Goal: Information Seeking & Learning: Find specific fact

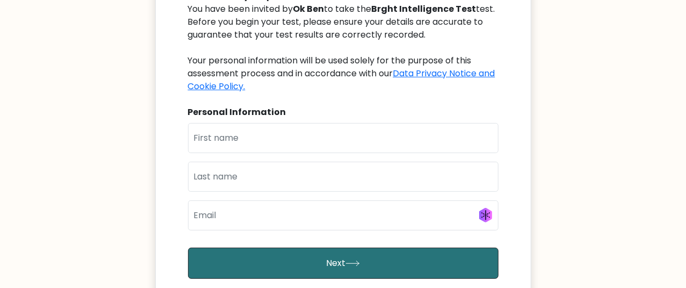
scroll to position [71, 0]
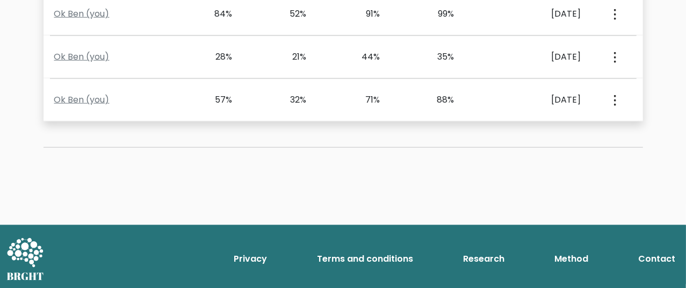
scroll to position [473, 0]
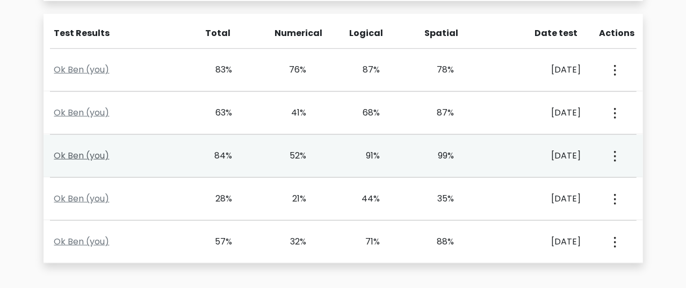
click at [81, 150] on link "Ok Ben (you)" at bounding box center [81, 155] width 55 height 12
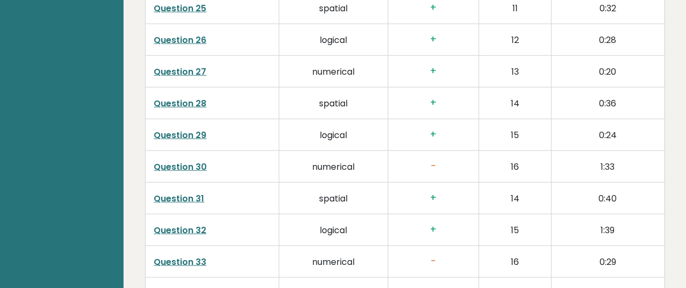
scroll to position [2836, 0]
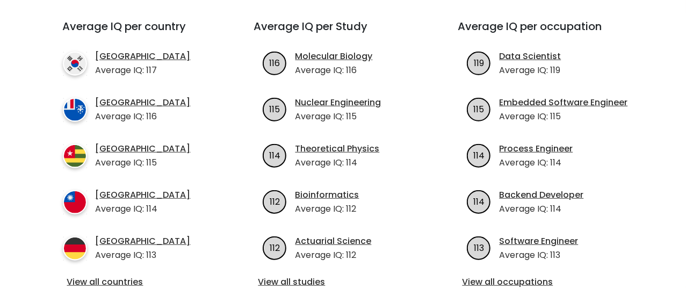
scroll to position [425, 0]
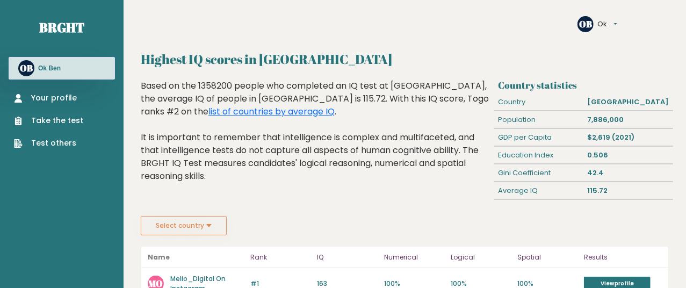
click at [187, 222] on button "Select country" at bounding box center [184, 225] width 86 height 19
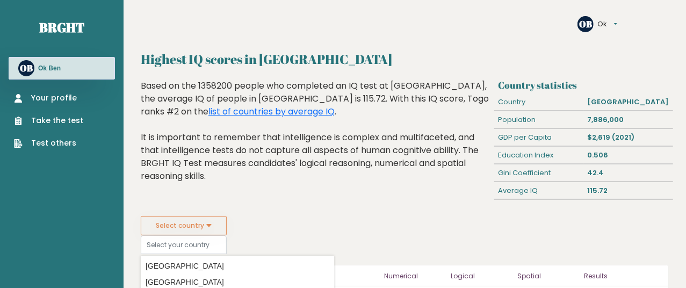
click at [188, 222] on button "Select country" at bounding box center [184, 225] width 86 height 19
click at [320, 154] on div "Based on the 1358200 people who completed an IQ test at BRGHT, the average IQ o…" at bounding box center [315, 138] width 349 height 119
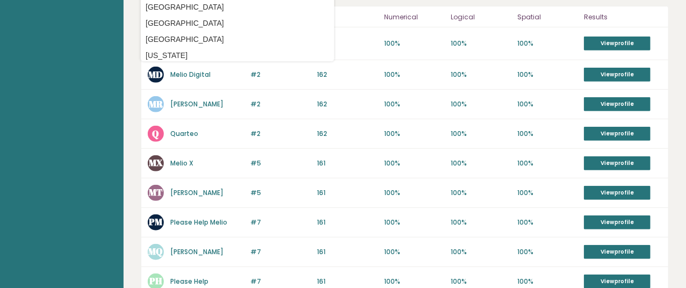
scroll to position [229, 0]
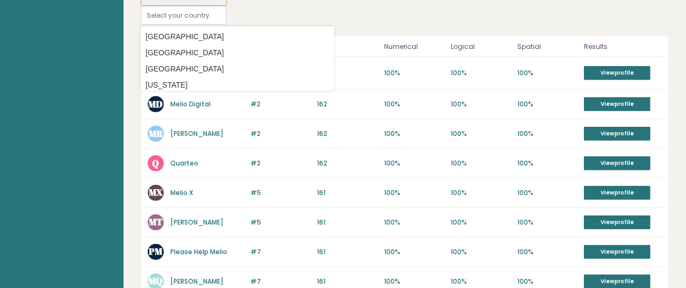
click at [223, 143] on div "#2 MR Melio Rand 163 #2 162 100% 100% 100% View profile" at bounding box center [404, 134] width 527 height 30
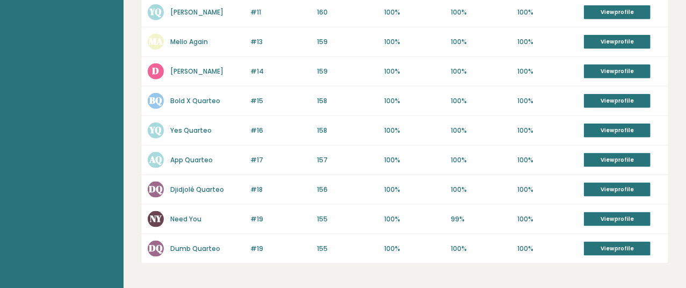
scroll to position [655, 0]
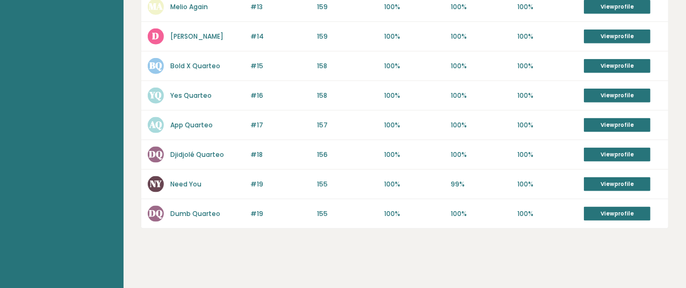
click at [226, 147] on div "DQ Djidjolé Quarteo" at bounding box center [196, 155] width 96 height 16
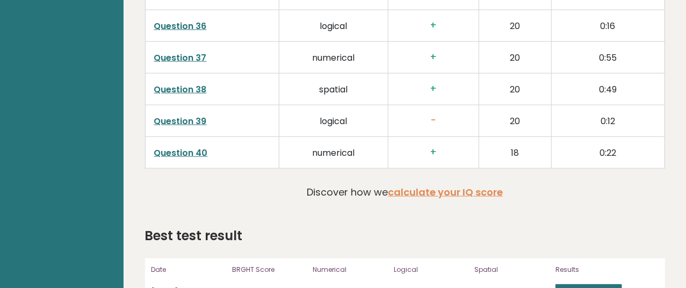
scroll to position [2704, 0]
